Goal: Task Accomplishment & Management: Manage account settings

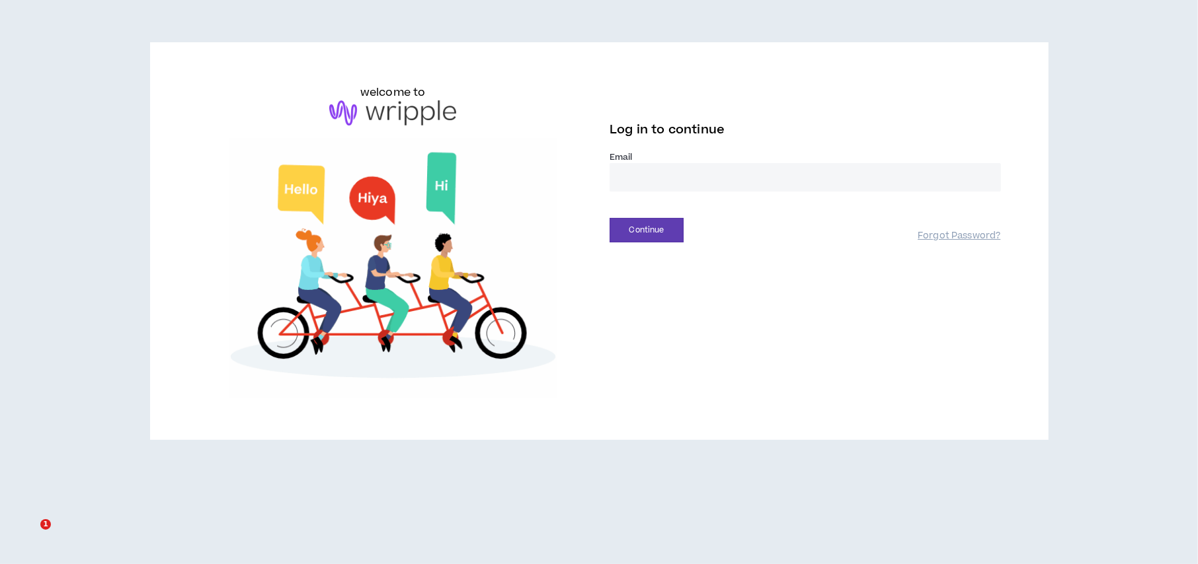
click at [648, 178] on input "email" at bounding box center [804, 177] width 391 height 28
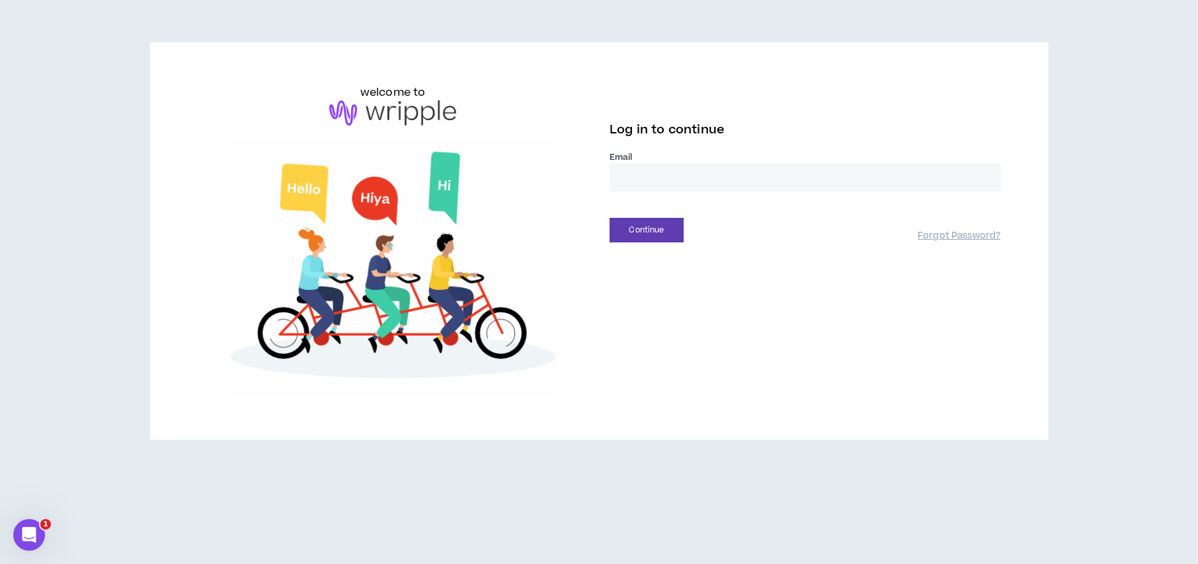
type input "**********"
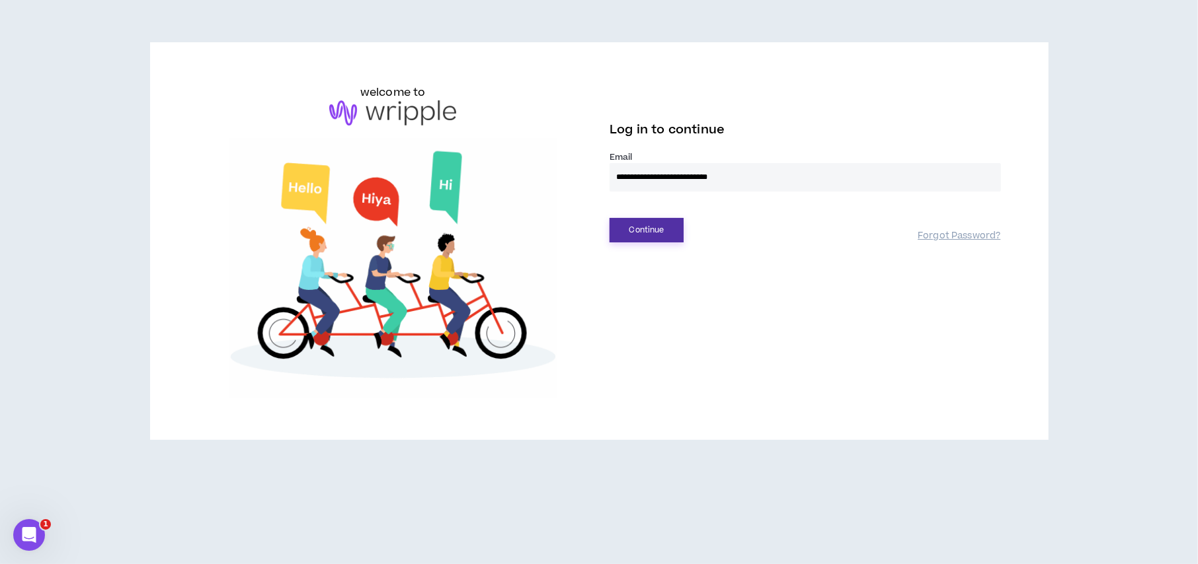
click at [666, 225] on button "Continue" at bounding box center [646, 230] width 74 height 24
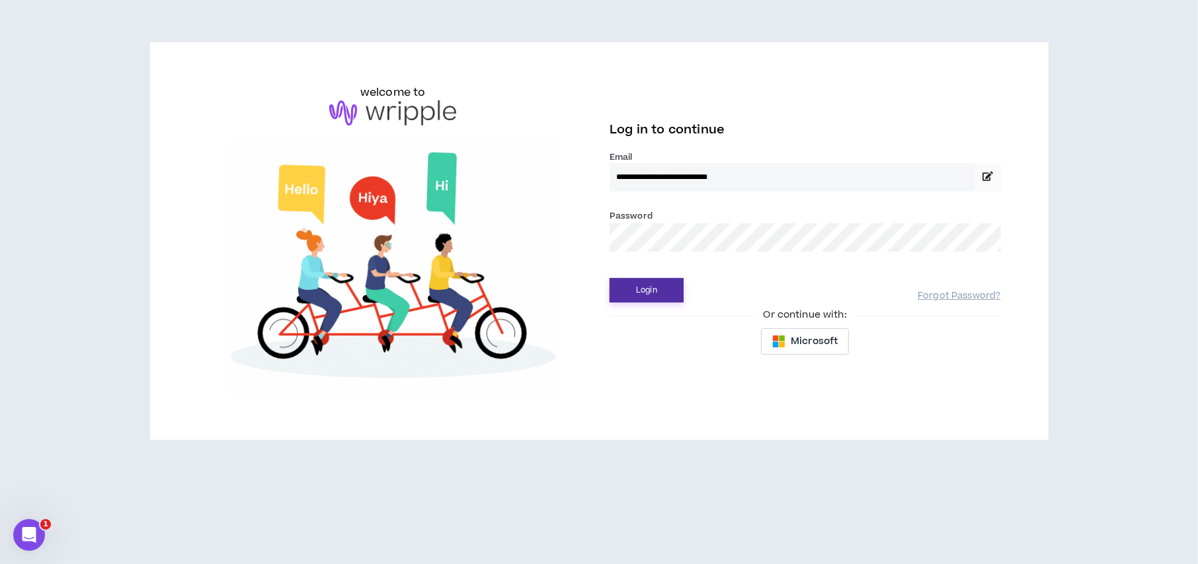
click at [658, 282] on button "Login" at bounding box center [646, 290] width 74 height 24
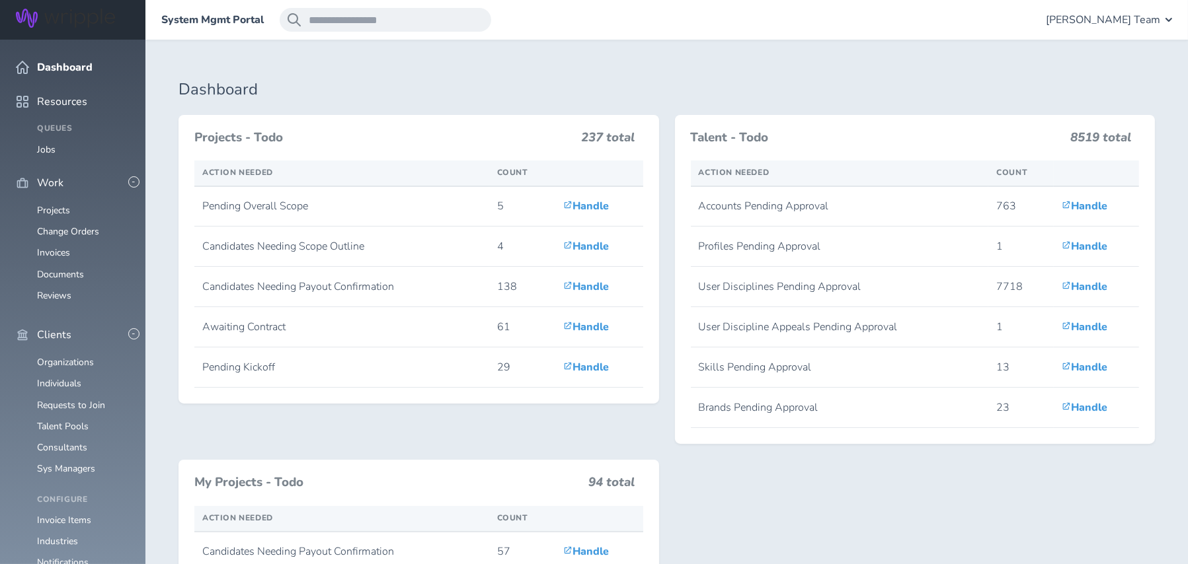
scroll to position [264, 0]
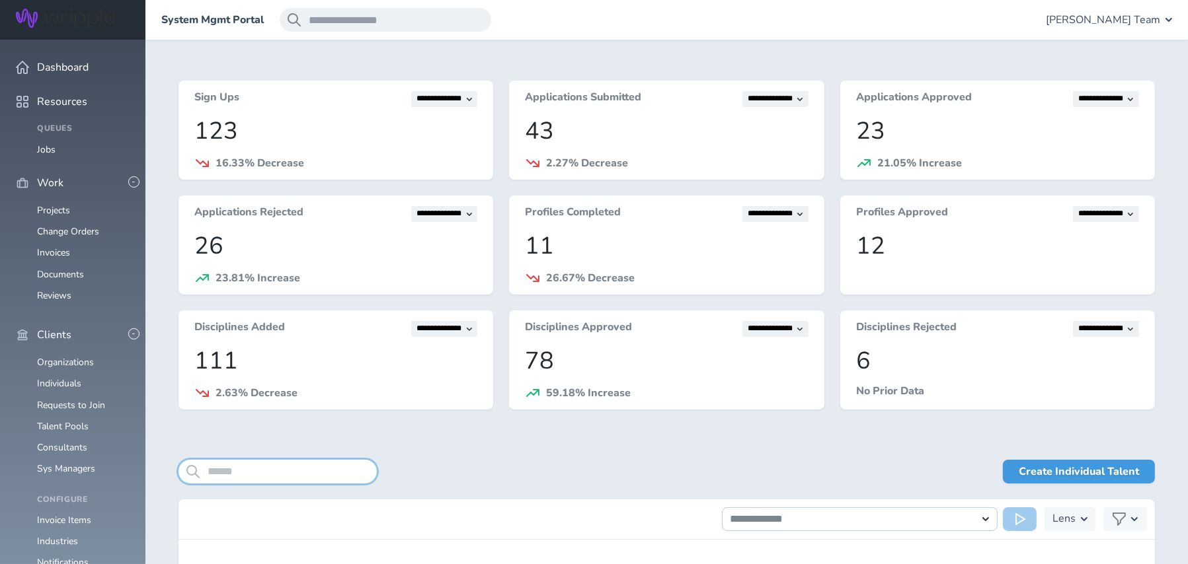
click at [296, 473] on input "search" at bounding box center [277, 472] width 198 height 24
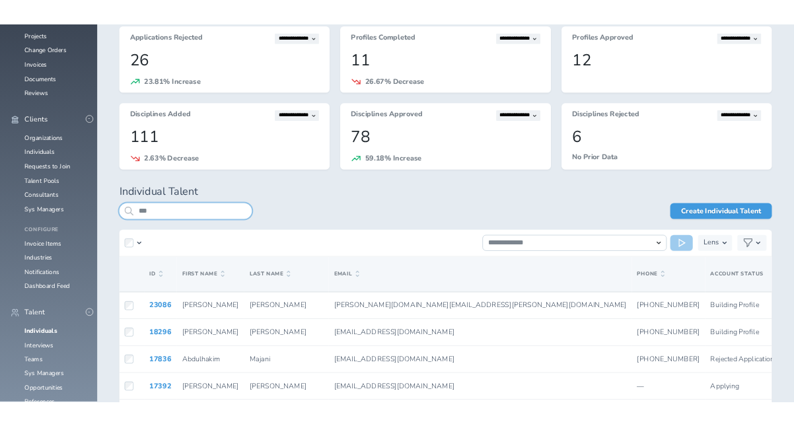
scroll to position [264, 0]
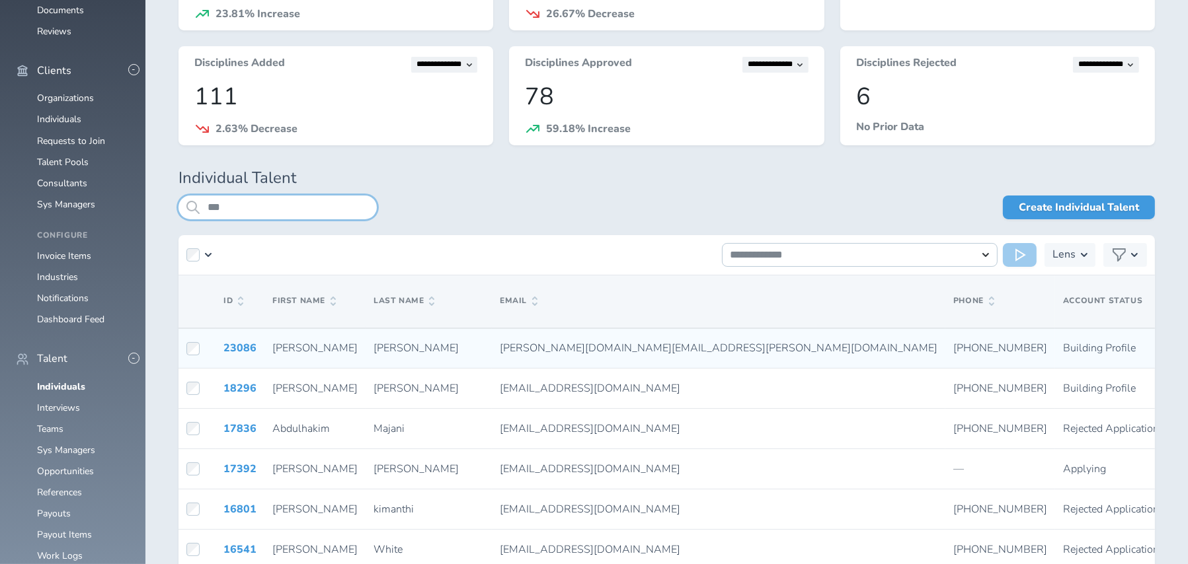
type input "***"
drag, startPoint x: 431, startPoint y: 346, endPoint x: 544, endPoint y: 346, distance: 113.0
click at [544, 346] on div "adams.kim@gmail.com" at bounding box center [719, 348] width 438 height 12
copy span "adams.kim@gmail.com"
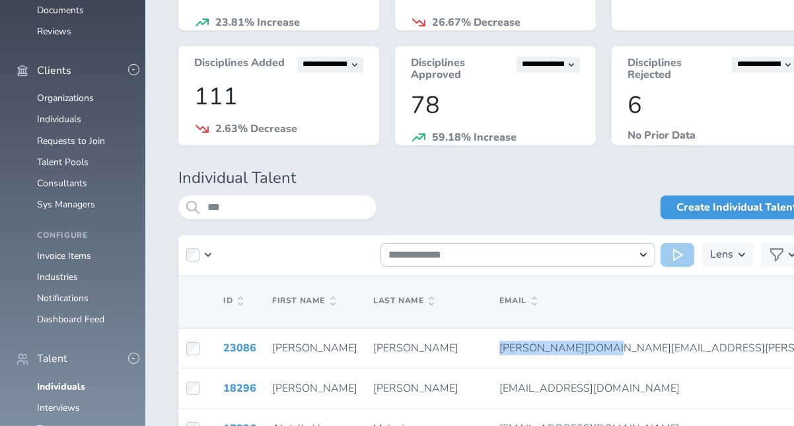
scroll to position [0, 0]
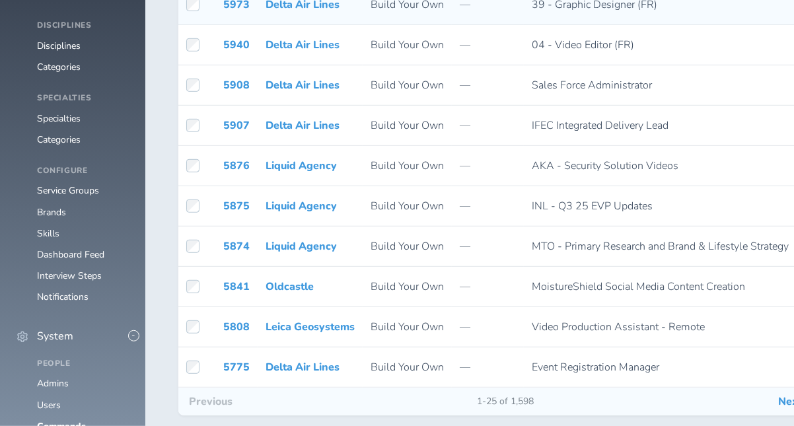
scroll to position [933, 0]
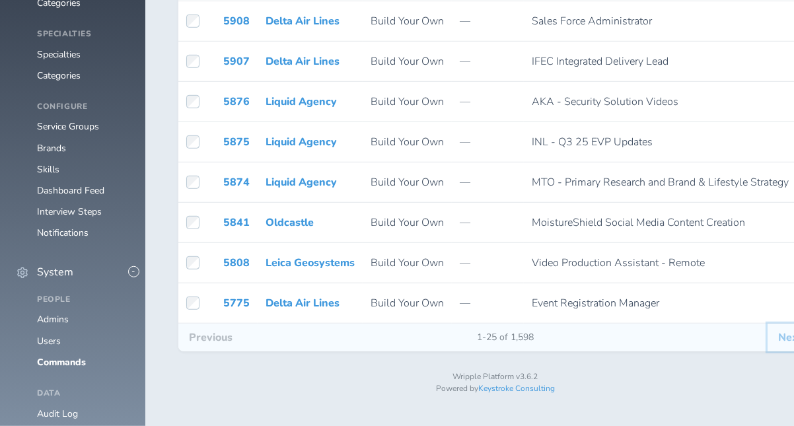
click at [768, 352] on button "Next" at bounding box center [790, 338] width 45 height 28
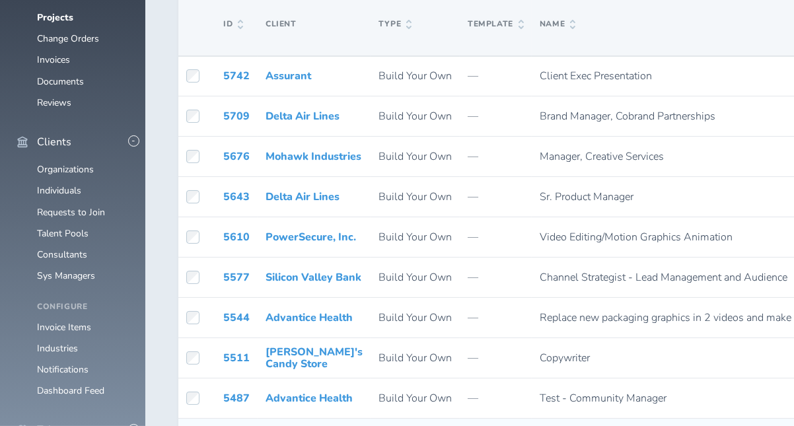
scroll to position [132, 0]
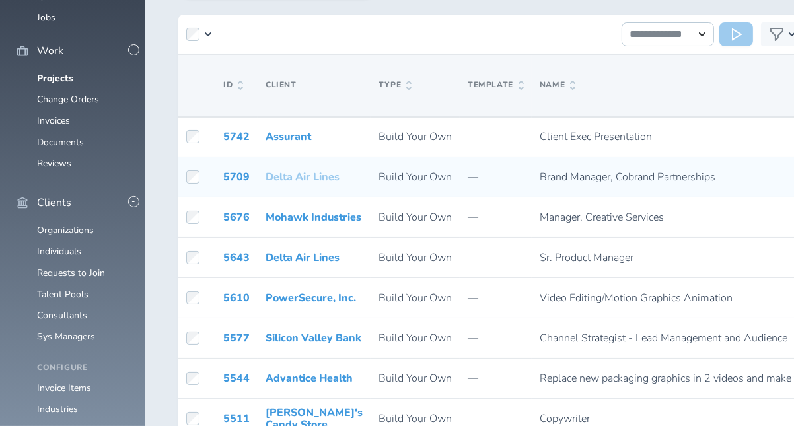
click at [277, 174] on link "Delta Air Lines" at bounding box center [303, 177] width 74 height 15
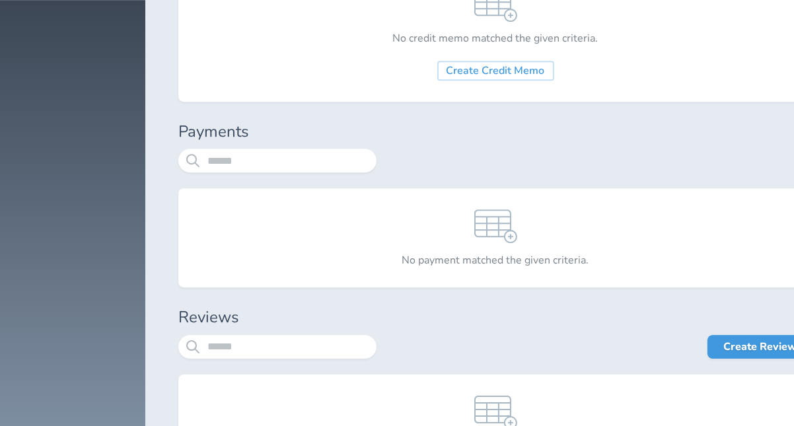
scroll to position [4017, 0]
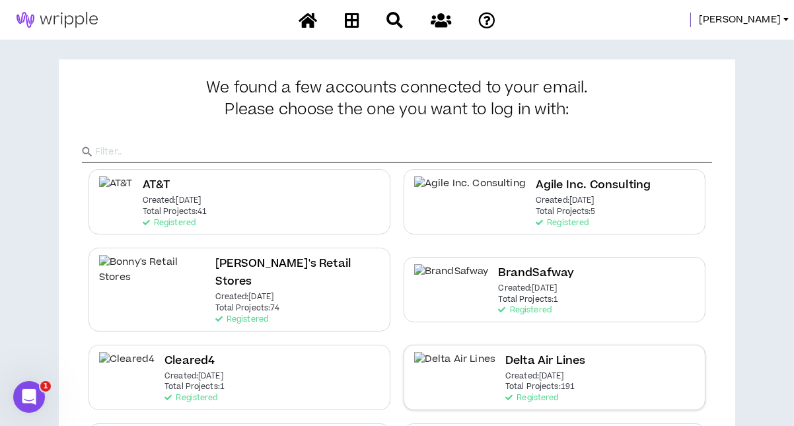
click at [506, 352] on h2 "Delta Air Lines" at bounding box center [546, 361] width 80 height 18
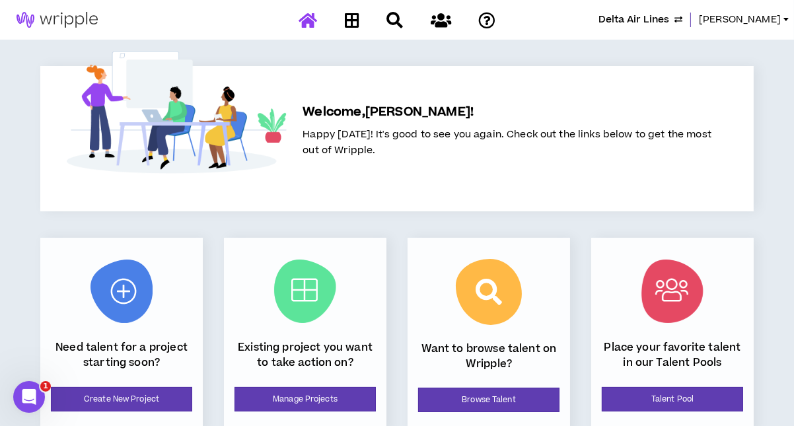
scroll to position [198, 0]
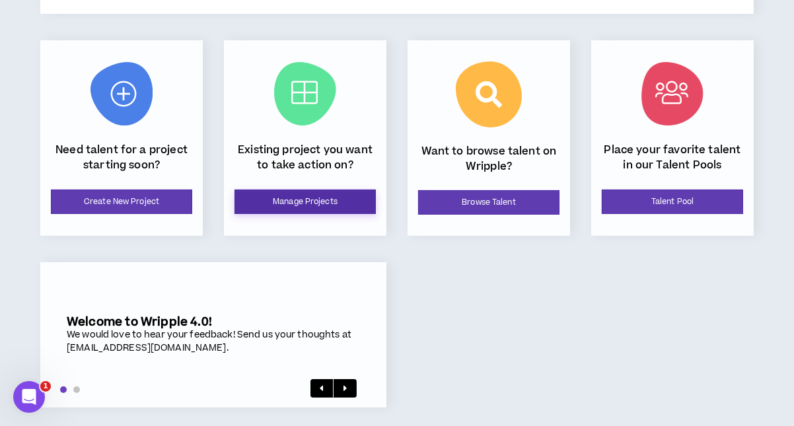
click at [301, 206] on link "Manage Projects" at bounding box center [305, 202] width 141 height 24
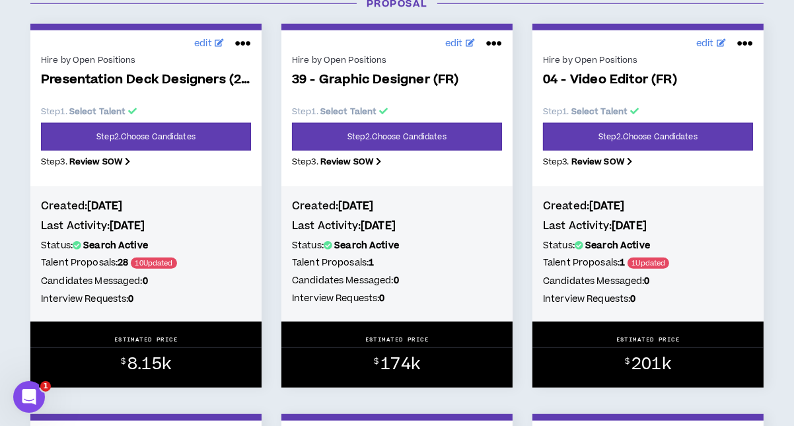
scroll to position [1387, 0]
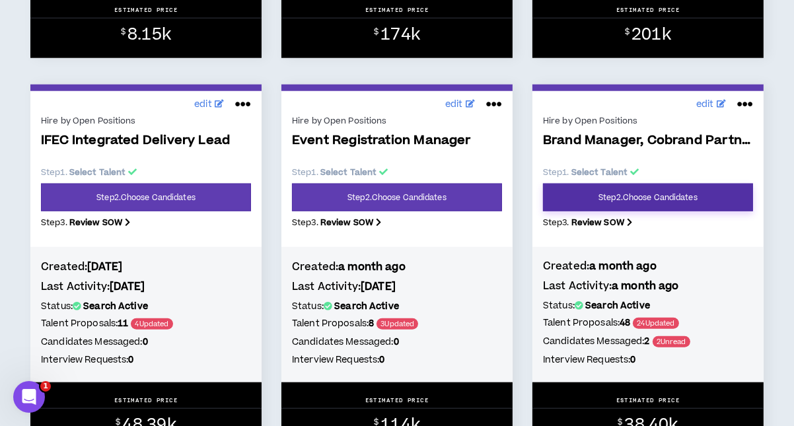
click at [618, 195] on link "Step 2 . Choose Candidates" at bounding box center [648, 198] width 210 height 28
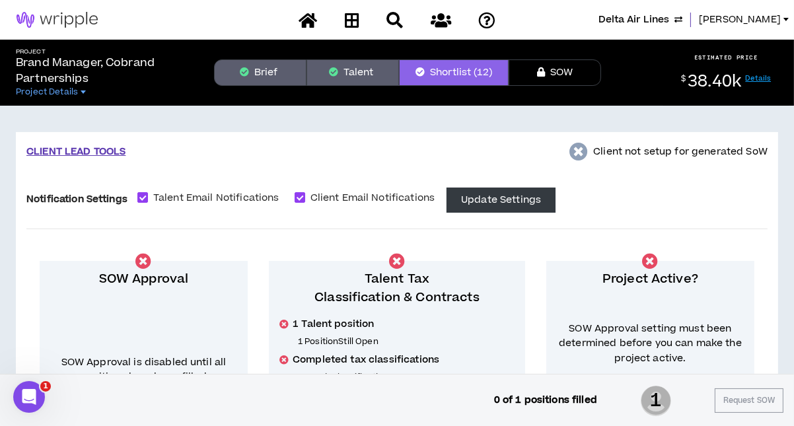
click at [262, 69] on button "Brief" at bounding box center [260, 72] width 93 height 26
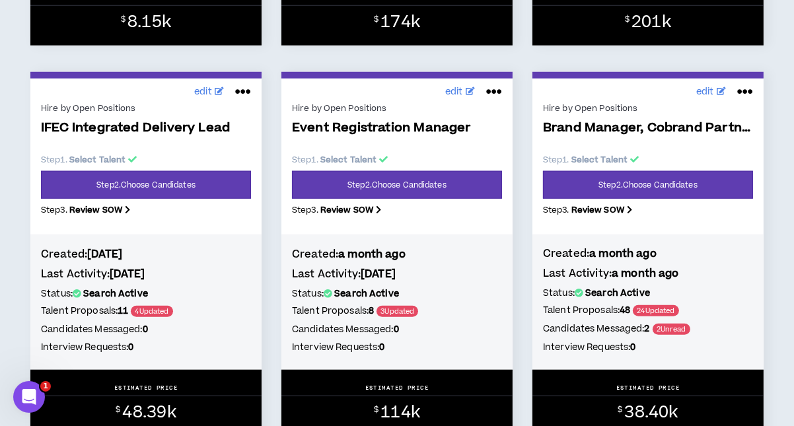
scroll to position [1387, 0]
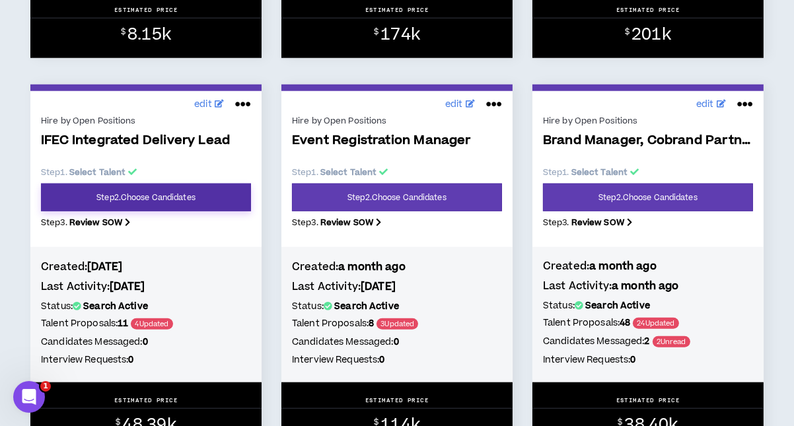
click at [203, 201] on link "Step 2 . Choose Candidates" at bounding box center [146, 198] width 210 height 28
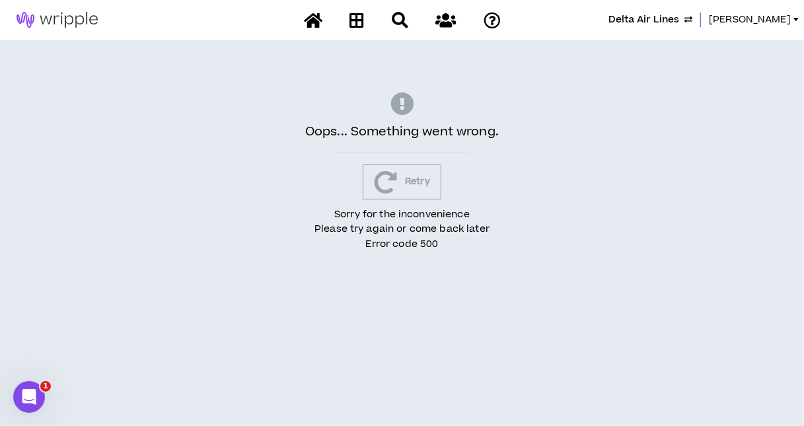
click at [399, 182] on button "Retry" at bounding box center [402, 182] width 79 height 35
